Goal: Transaction & Acquisition: Obtain resource

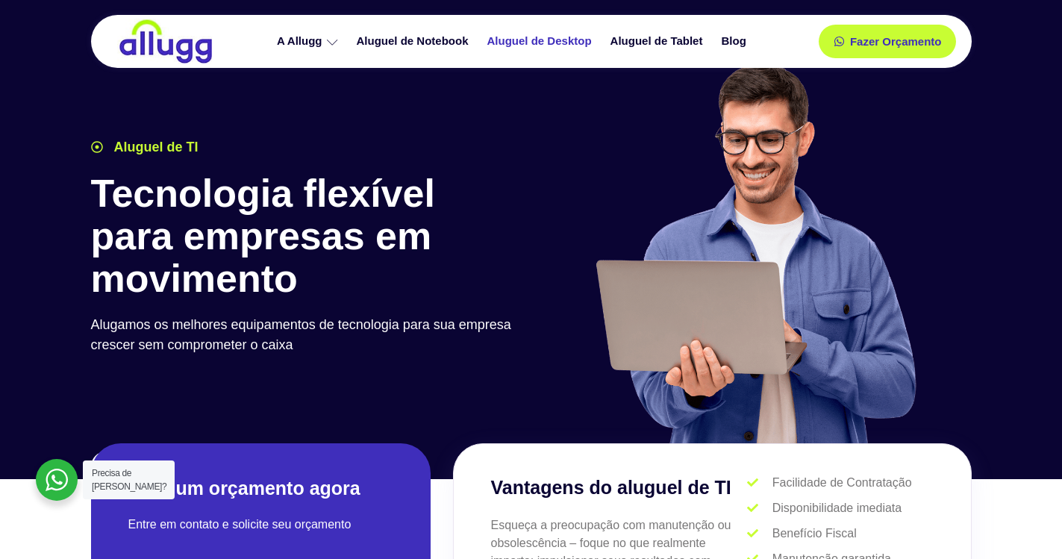
click at [540, 38] on link "Aluguel de Desktop" at bounding box center [541, 41] width 123 height 26
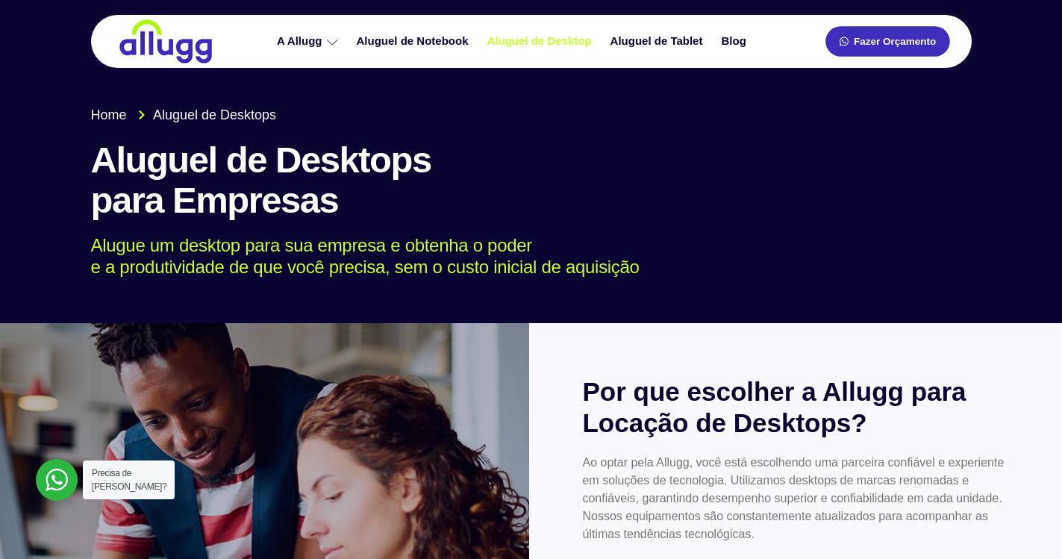
click at [889, 48] on link "Fazer Orçamento" at bounding box center [887, 41] width 124 height 31
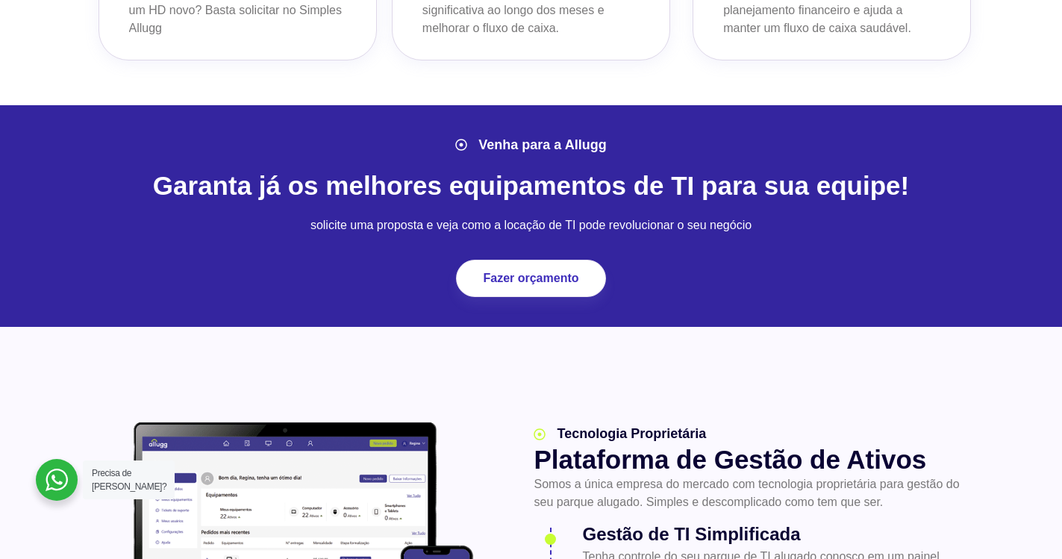
click at [757, 128] on div "Venha para a Allugg Garanta já os melhores equipamentos de TI para sua equipe! …" at bounding box center [531, 216] width 895 height 177
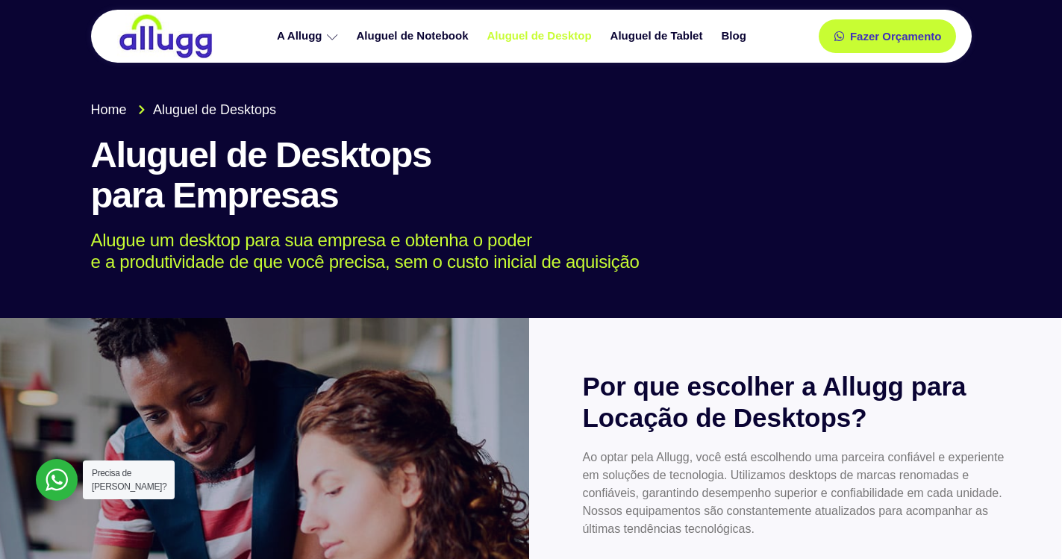
scroll to position [0, 0]
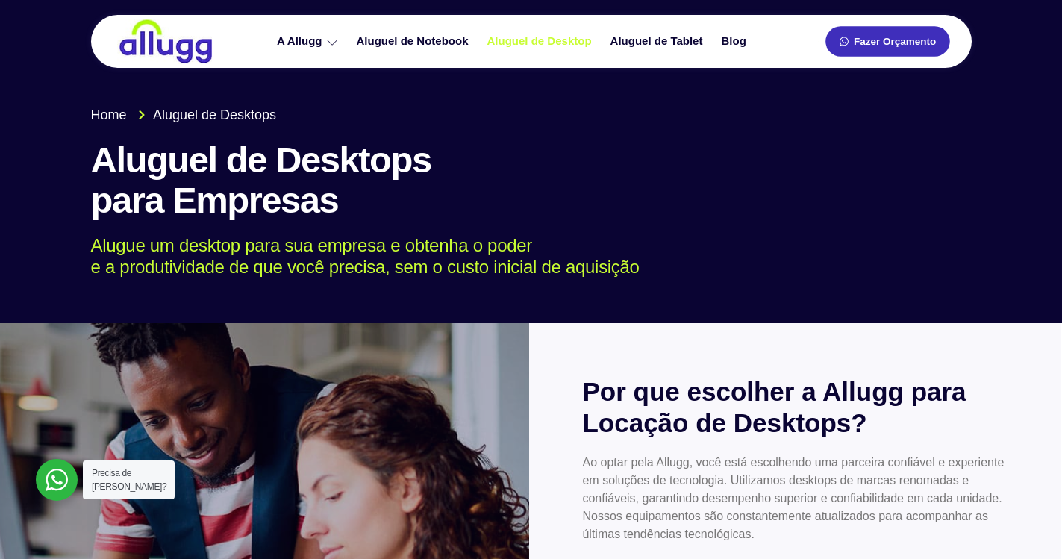
click at [890, 37] on span "Fazer Orçamento" at bounding box center [894, 42] width 82 height 10
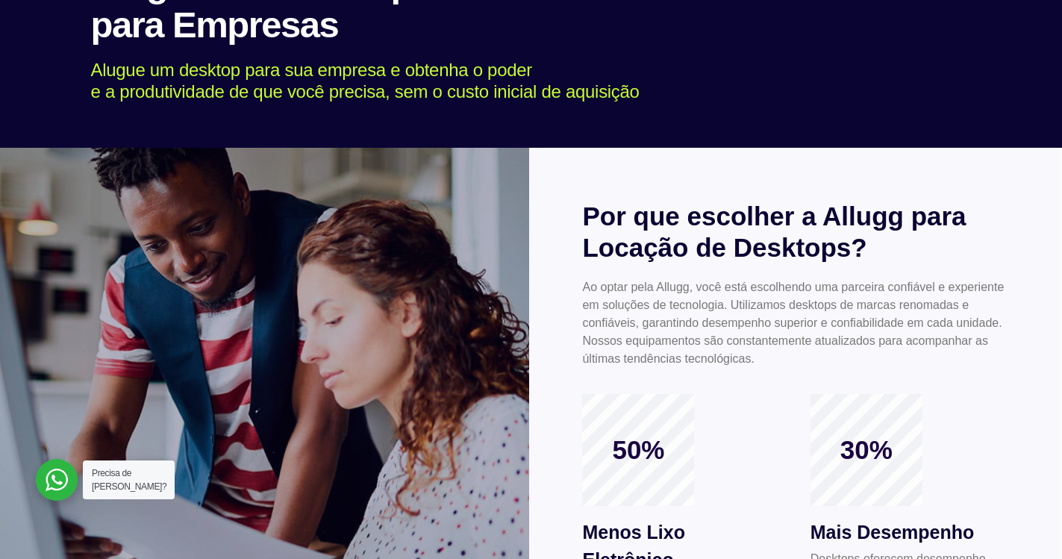
scroll to position [224, 0]
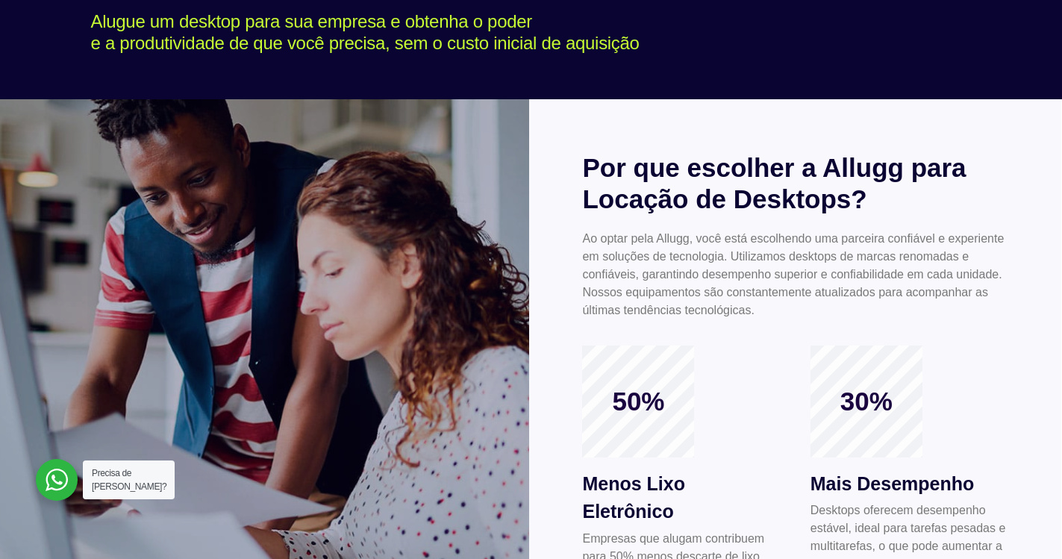
click at [64, 484] on div at bounding box center [57, 480] width 42 height 42
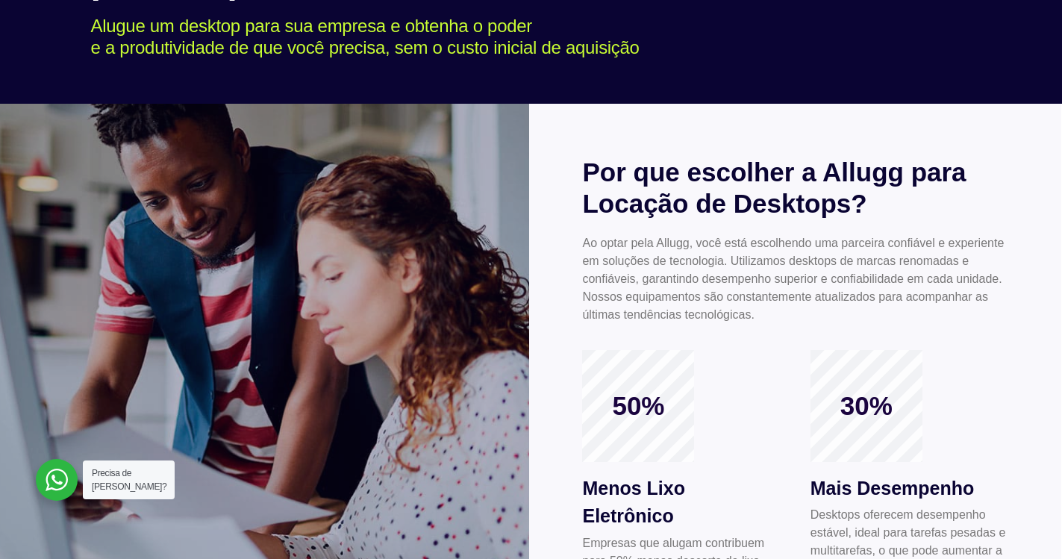
scroll to position [0, 0]
